Goal: Task Accomplishment & Management: Use online tool/utility

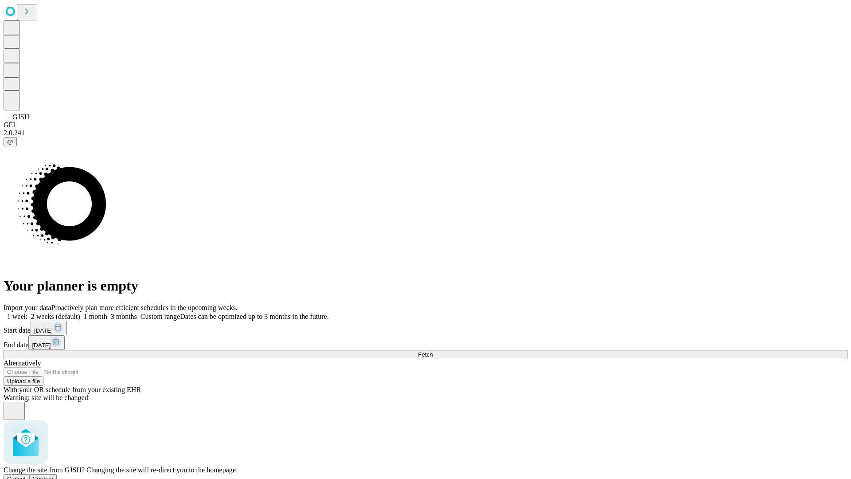
click at [54, 475] on span "Confirm" at bounding box center [43, 478] width 21 height 7
click at [107, 312] on label "1 month" at bounding box center [93, 316] width 27 height 8
click at [433, 351] on span "Fetch" at bounding box center [425, 354] width 15 height 7
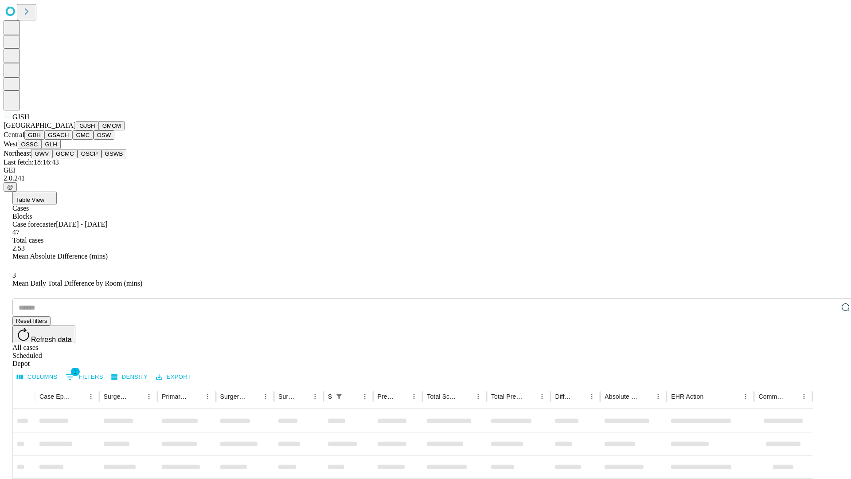
click at [99, 130] on button "GMCM" at bounding box center [112, 125] width 26 height 9
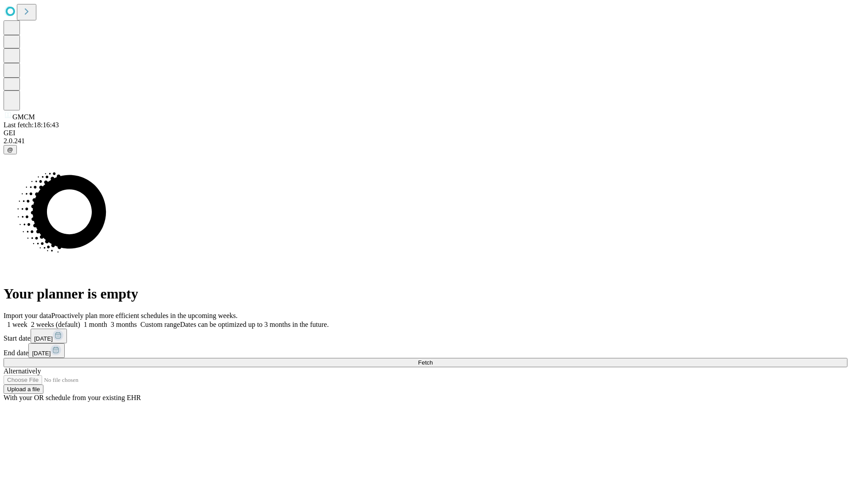
click at [107, 320] on label "1 month" at bounding box center [93, 324] width 27 height 8
click at [433, 359] on span "Fetch" at bounding box center [425, 362] width 15 height 7
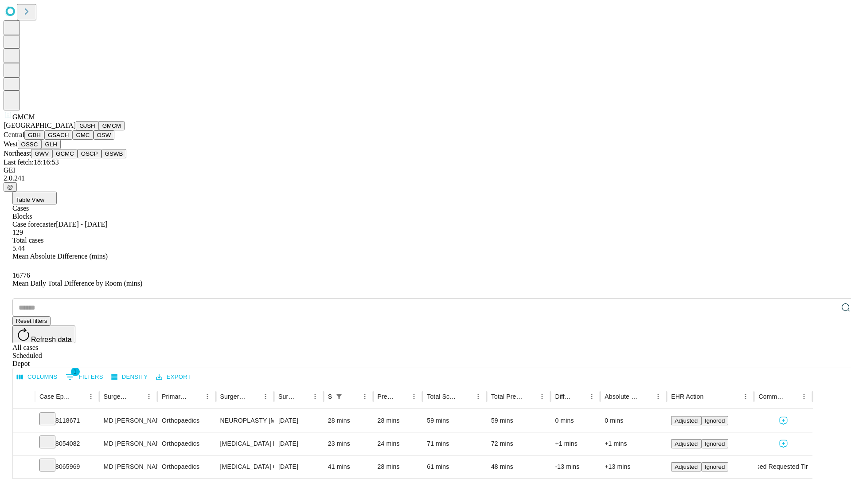
click at [44, 140] on button "GBH" at bounding box center [34, 134] width 20 height 9
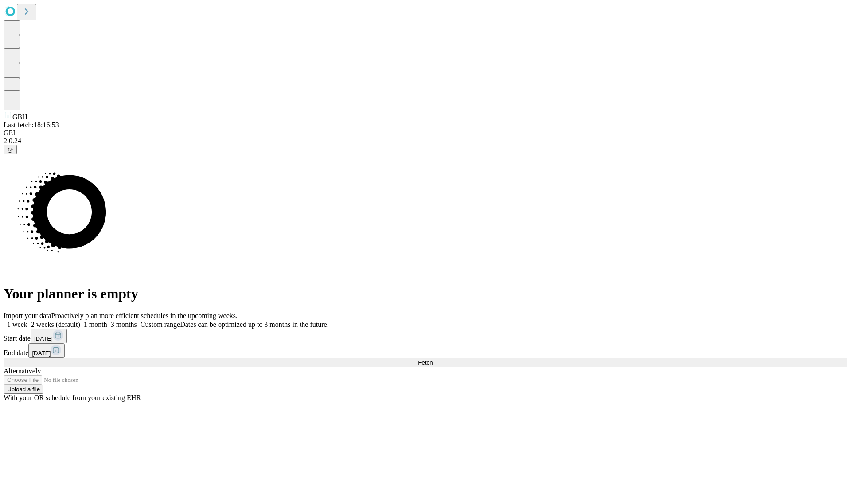
click at [433, 359] on span "Fetch" at bounding box center [425, 362] width 15 height 7
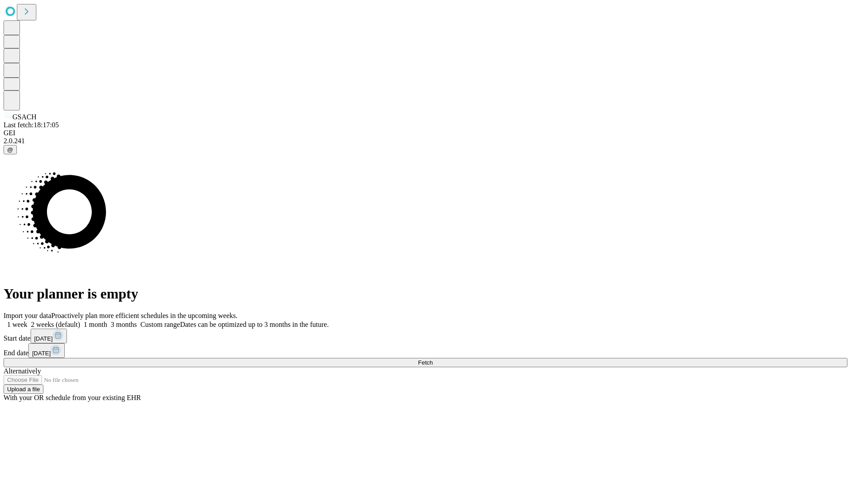
click at [107, 320] on label "1 month" at bounding box center [93, 324] width 27 height 8
click at [433, 359] on span "Fetch" at bounding box center [425, 362] width 15 height 7
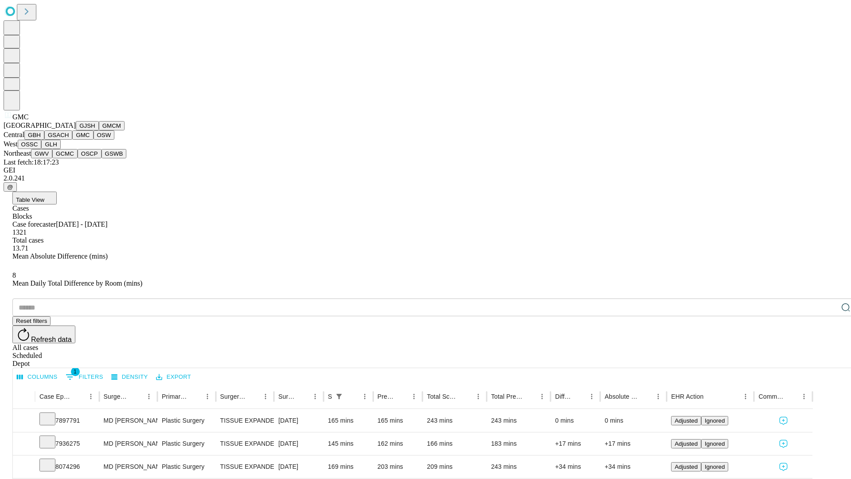
click at [94, 140] on button "OSW" at bounding box center [104, 134] width 21 height 9
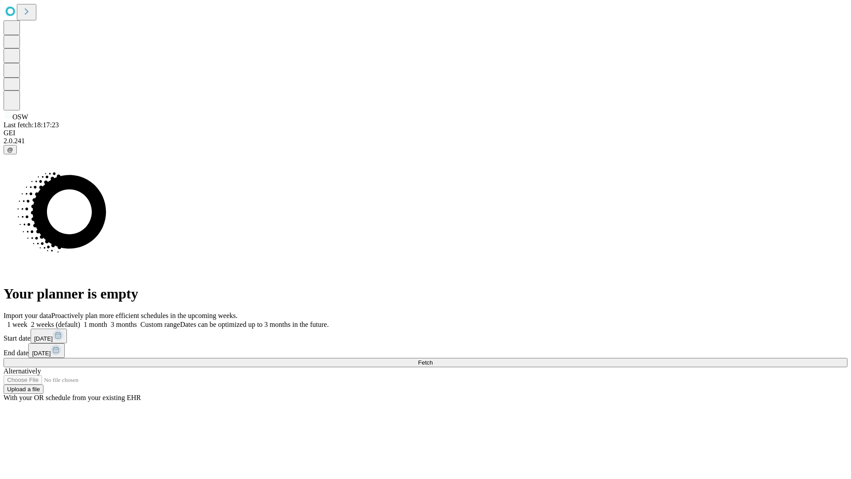
click at [107, 320] on label "1 month" at bounding box center [93, 324] width 27 height 8
click at [433, 359] on span "Fetch" at bounding box center [425, 362] width 15 height 7
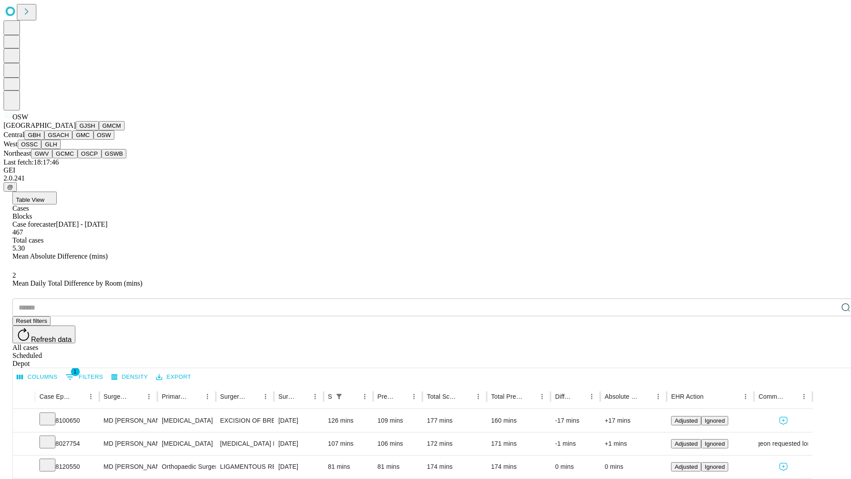
click at [42, 149] on button "OSSC" at bounding box center [30, 144] width 24 height 9
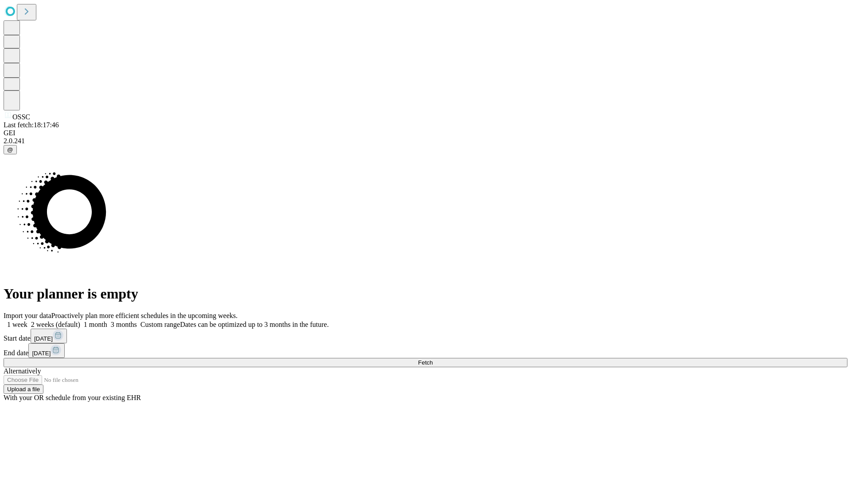
click at [433, 359] on span "Fetch" at bounding box center [425, 362] width 15 height 7
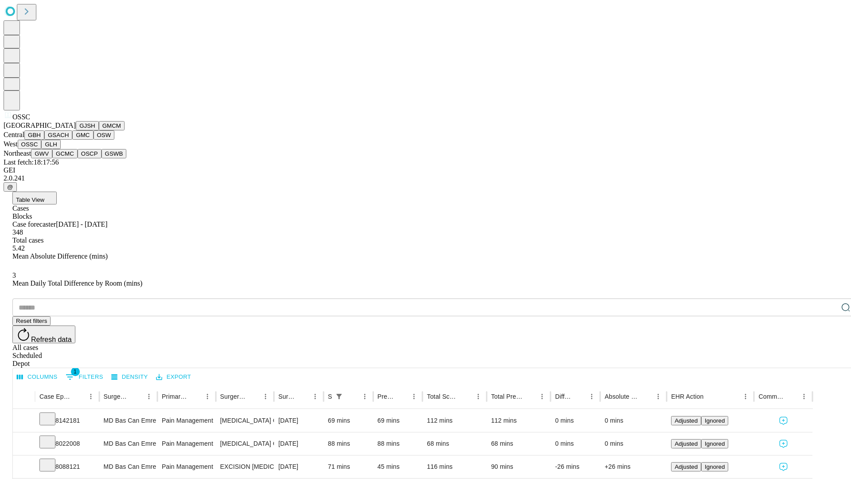
click at [60, 149] on button "GLH" at bounding box center [50, 144] width 19 height 9
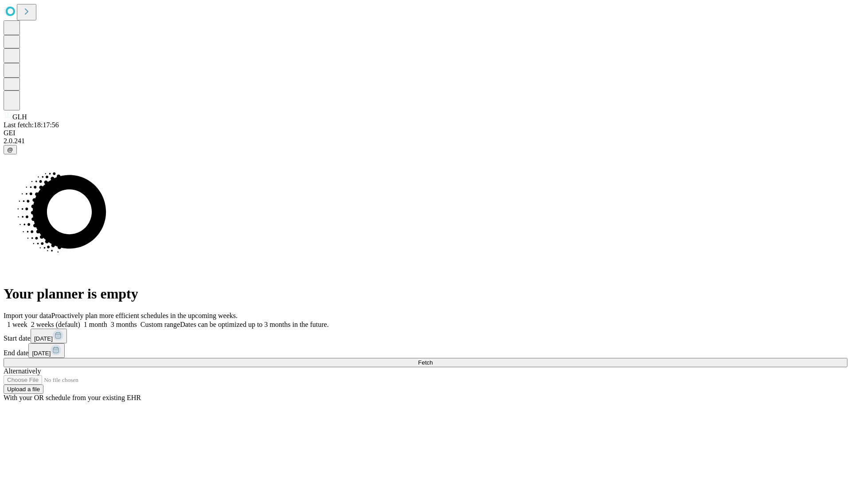
click at [107, 320] on label "1 month" at bounding box center [93, 324] width 27 height 8
click at [433, 359] on span "Fetch" at bounding box center [425, 362] width 15 height 7
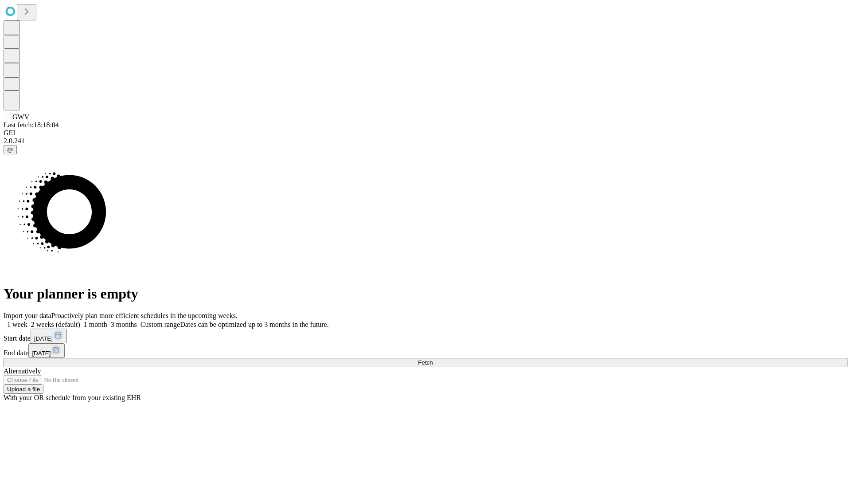
click at [107, 320] on label "1 month" at bounding box center [93, 324] width 27 height 8
click at [433, 359] on span "Fetch" at bounding box center [425, 362] width 15 height 7
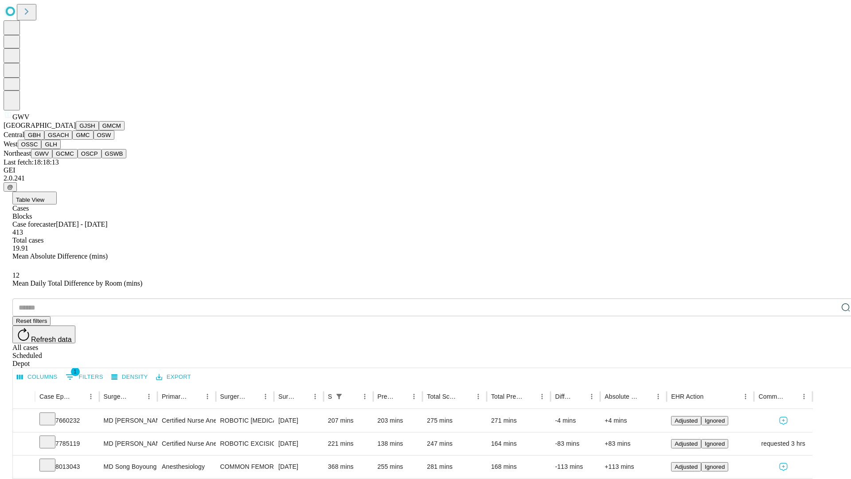
click at [69, 158] on button "GCMC" at bounding box center [64, 153] width 25 height 9
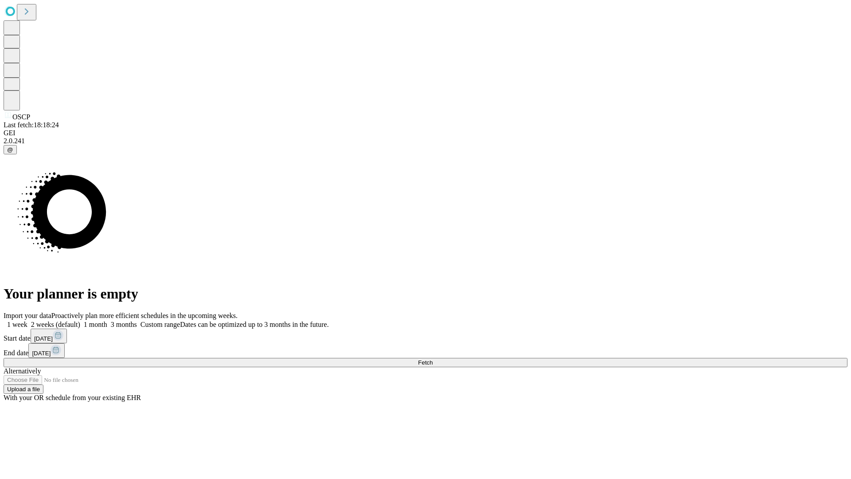
click at [433, 359] on span "Fetch" at bounding box center [425, 362] width 15 height 7
